Goal: Check status: Check status

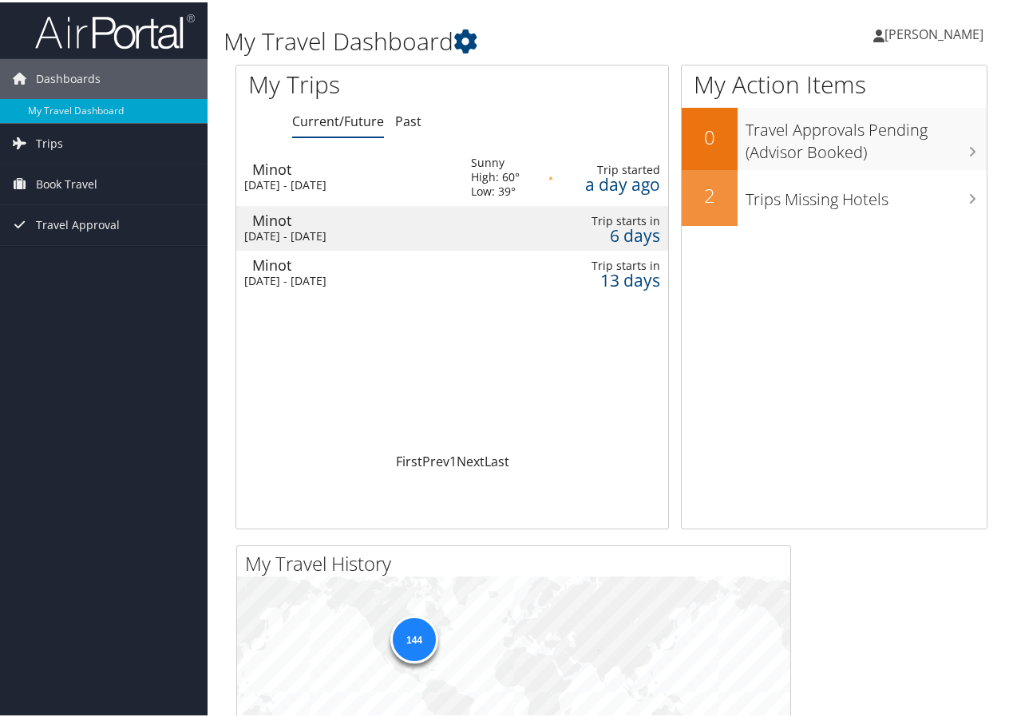
click at [296, 277] on div "[DATE] - [DATE]" at bounding box center [345, 278] width 203 height 14
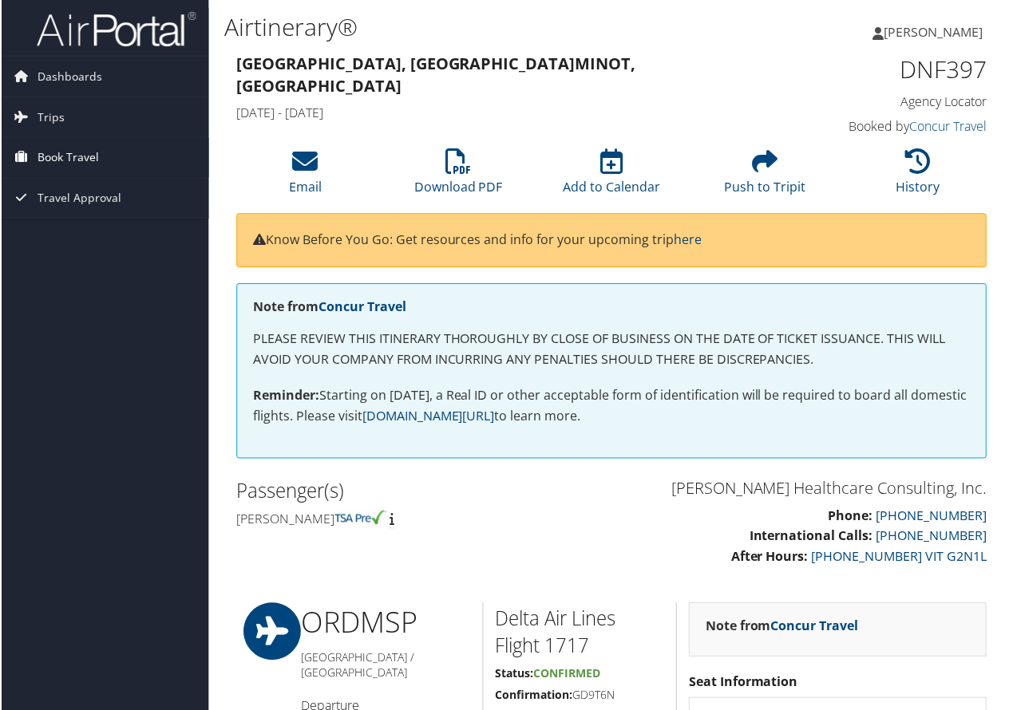
click at [63, 162] on span "Book Travel" at bounding box center [66, 158] width 61 height 40
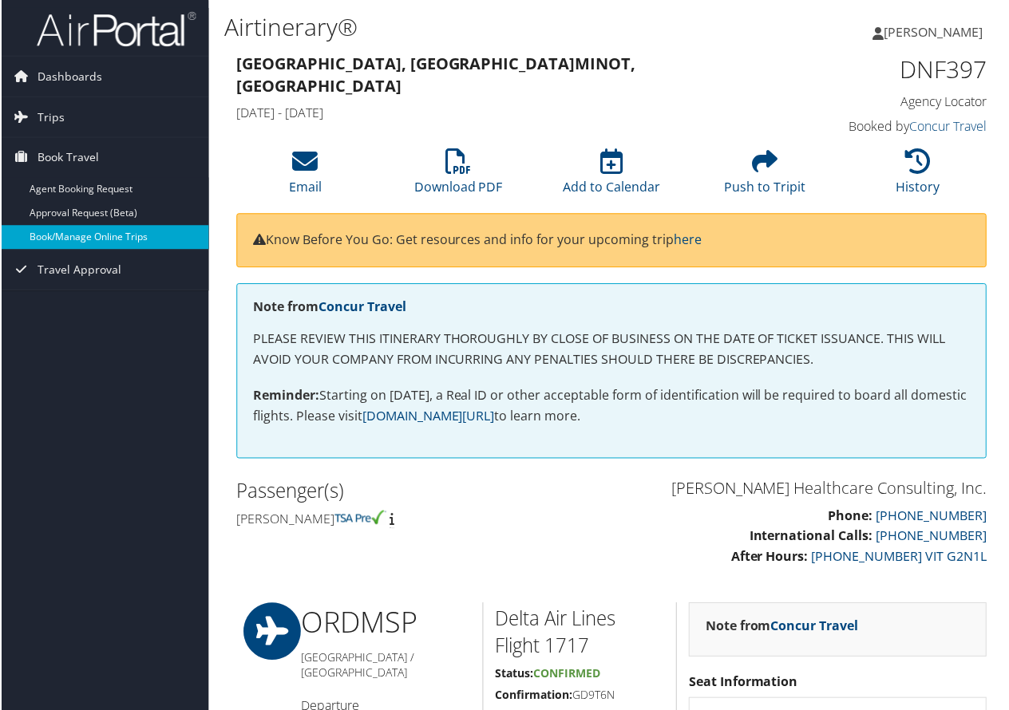
click at [50, 231] on link "Book/Manage Online Trips" at bounding box center [103, 238] width 207 height 24
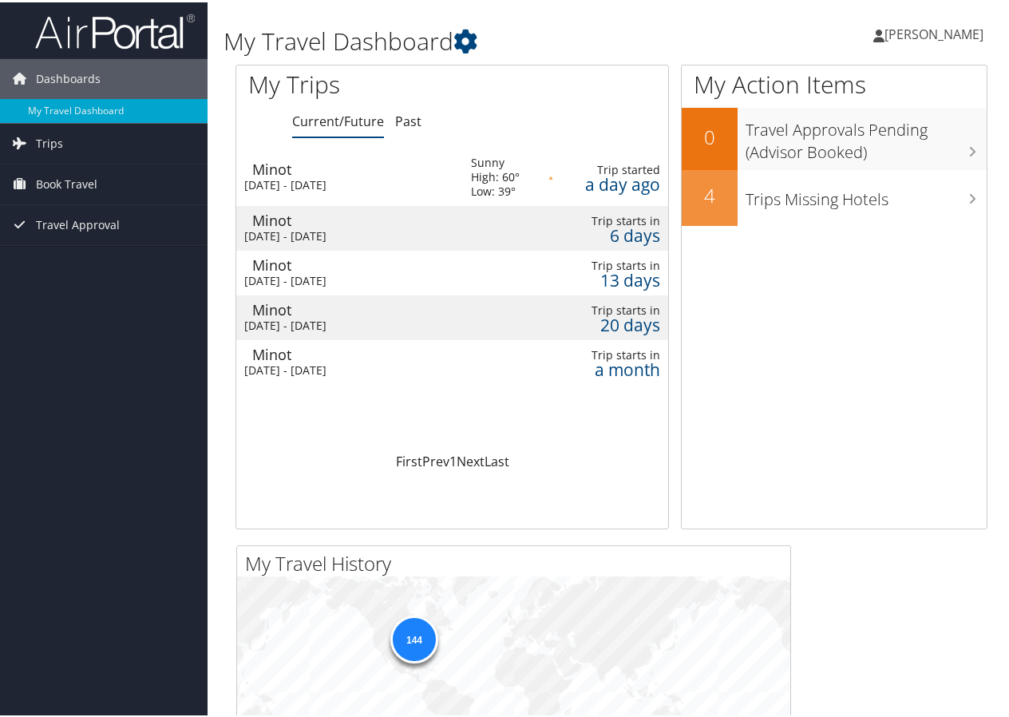
click at [346, 322] on div "[DATE] - [DATE]" at bounding box center [345, 323] width 203 height 14
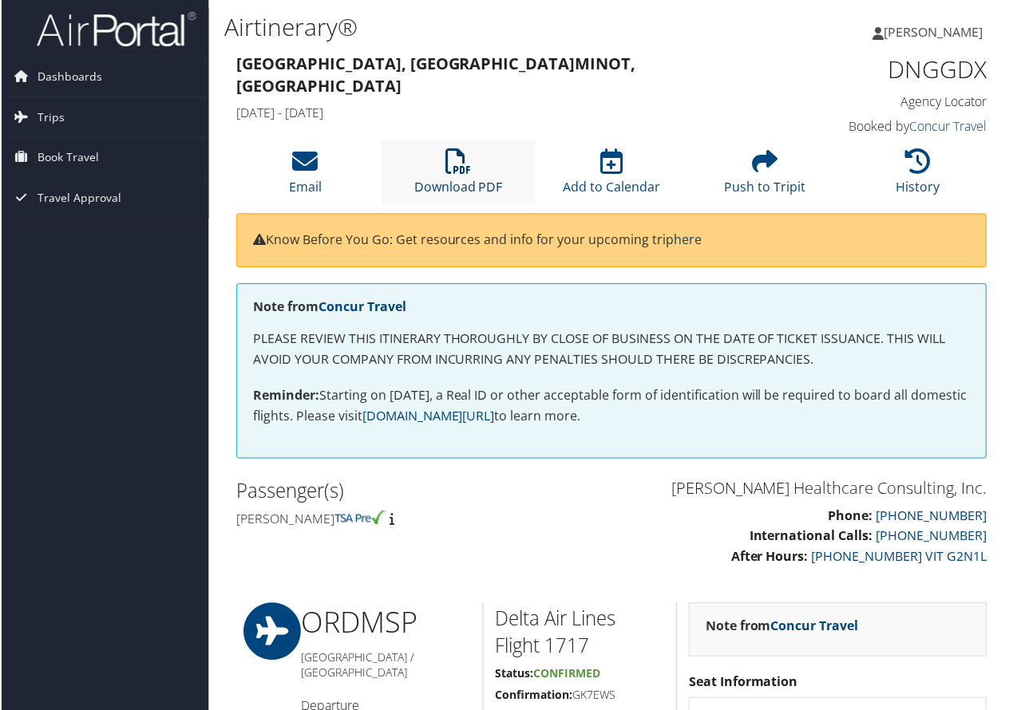
click at [458, 167] on icon at bounding box center [458, 162] width 26 height 26
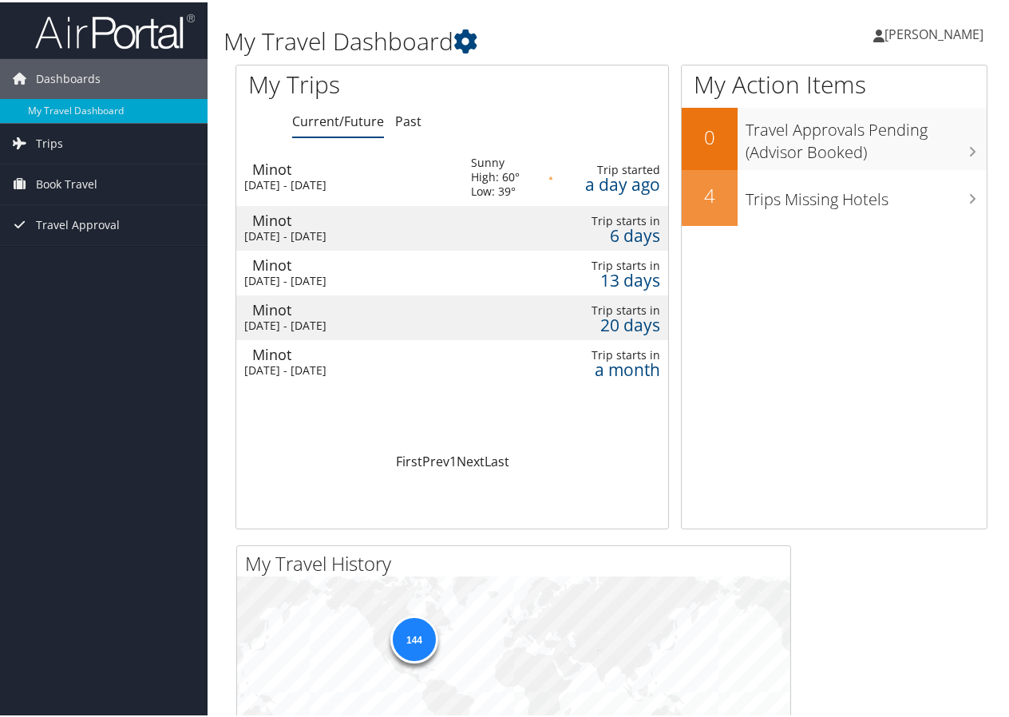
click at [292, 369] on div "[DATE] - [DATE]" at bounding box center [345, 368] width 203 height 14
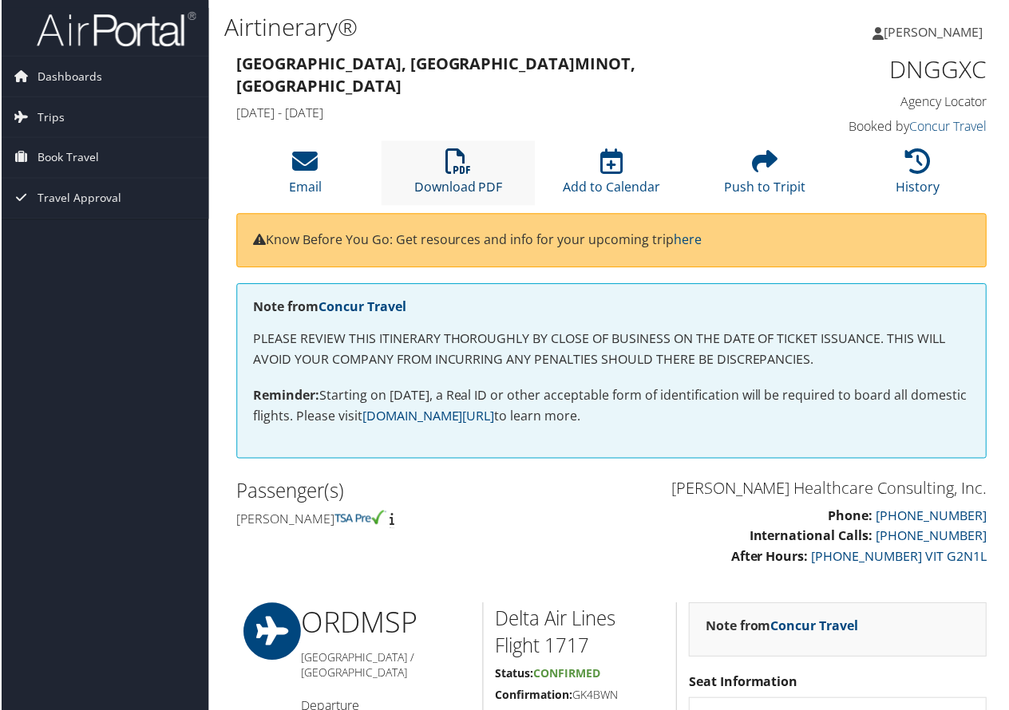
click at [460, 172] on icon at bounding box center [458, 162] width 26 height 26
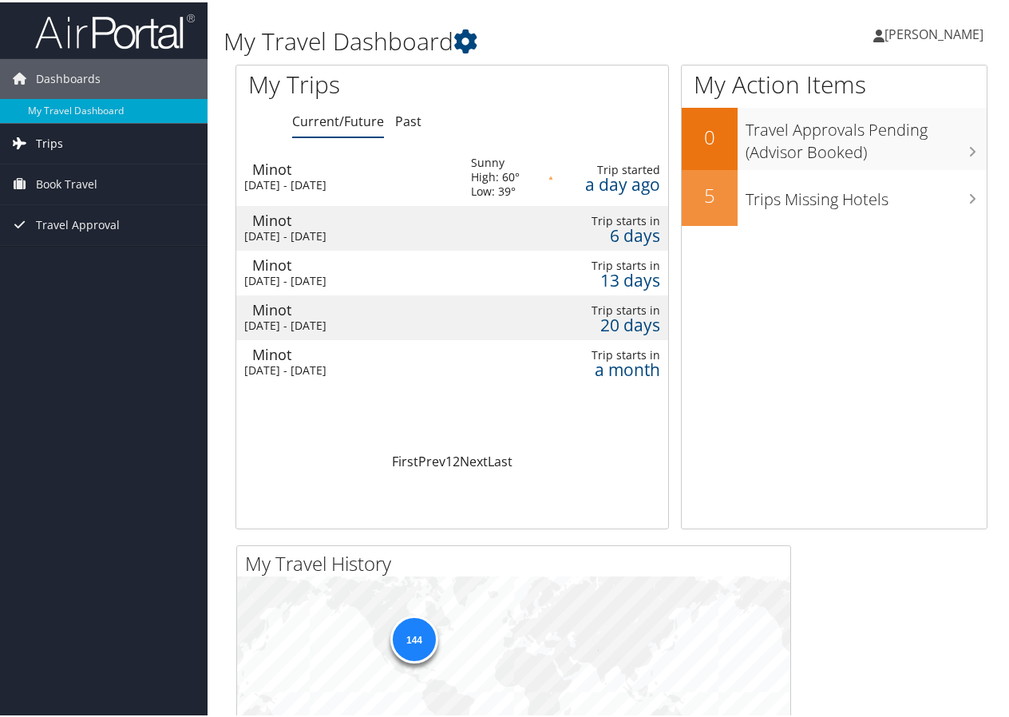
click at [48, 144] on span "Trips" at bounding box center [49, 141] width 27 height 40
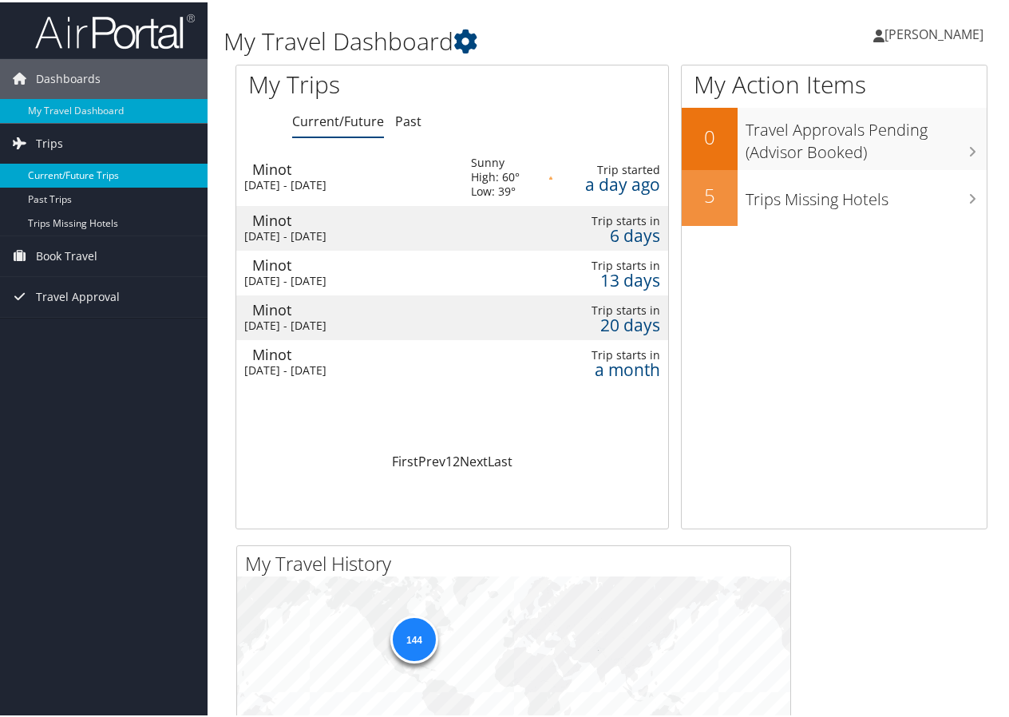
click at [53, 168] on link "Current/Future Trips" at bounding box center [103, 173] width 207 height 24
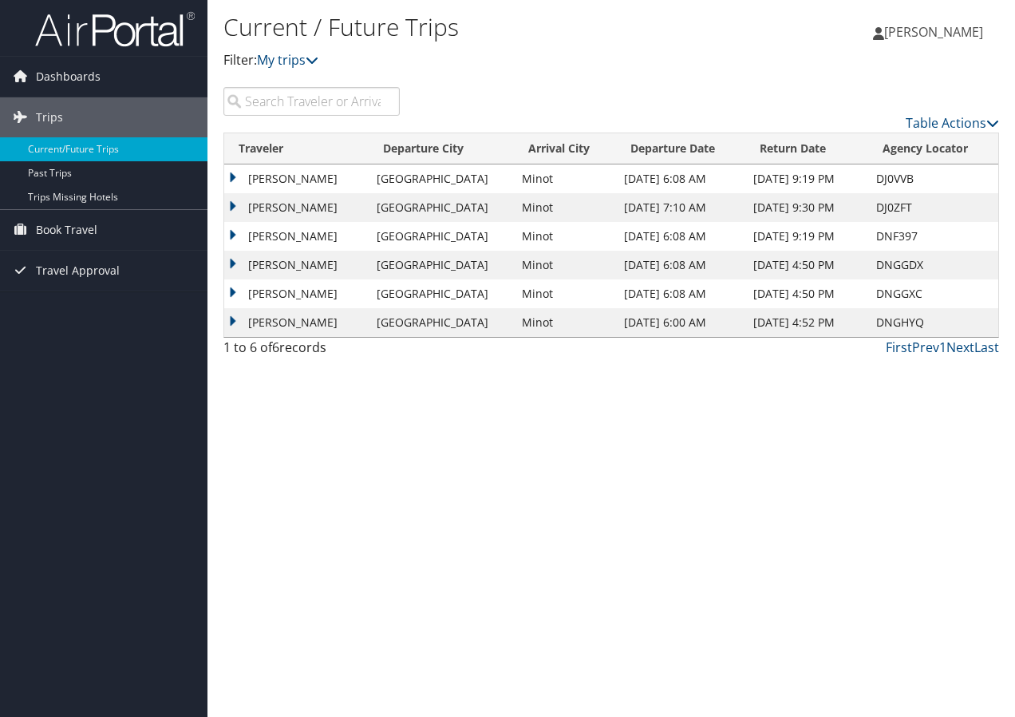
click at [342, 319] on td "[PERSON_NAME]" at bounding box center [296, 322] width 144 height 29
drag, startPoint x: 342, startPoint y: 319, endPoint x: 549, endPoint y: 431, distance: 234.9
click at [549, 431] on div "Current / Future Trips Filter: My trips Catherine Peterson Catherine Peterson M…" at bounding box center [611, 358] width 808 height 717
click at [231, 322] on td "[PERSON_NAME]" at bounding box center [296, 322] width 144 height 29
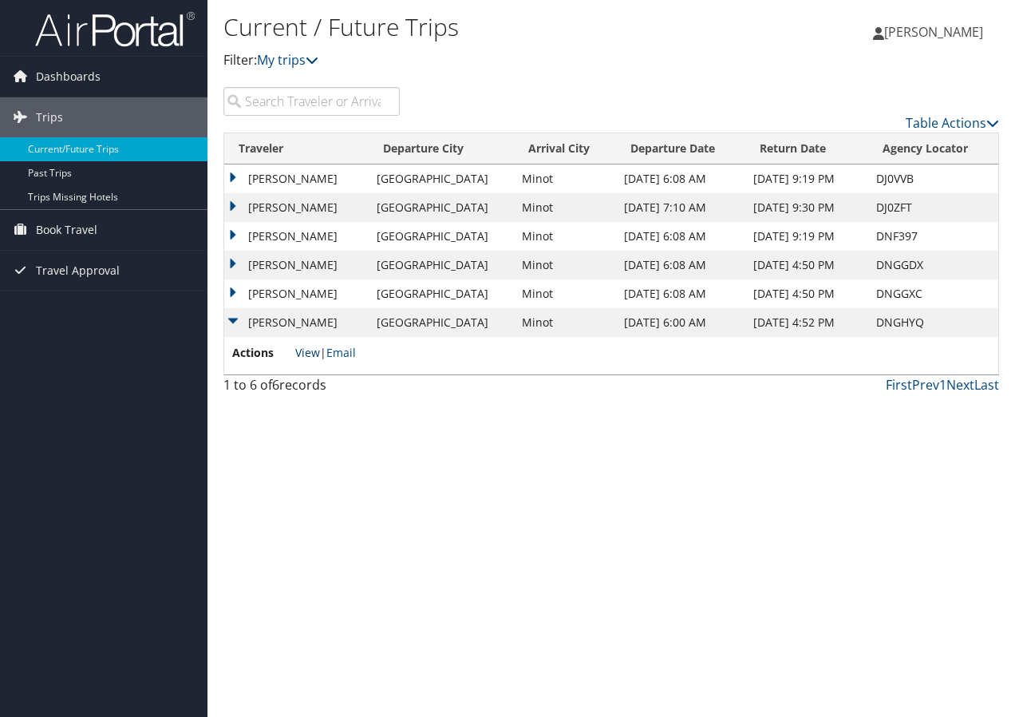
click at [310, 357] on link "View" at bounding box center [307, 352] width 25 height 15
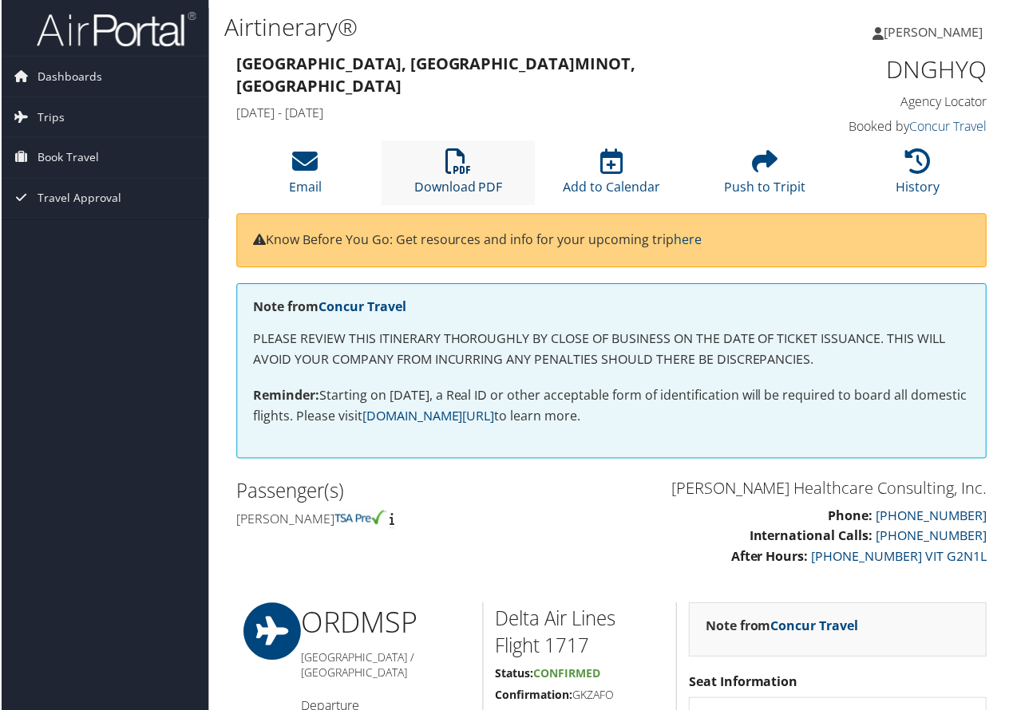
click at [449, 160] on icon at bounding box center [458, 162] width 26 height 26
